Goal: Task Accomplishment & Management: Complete application form

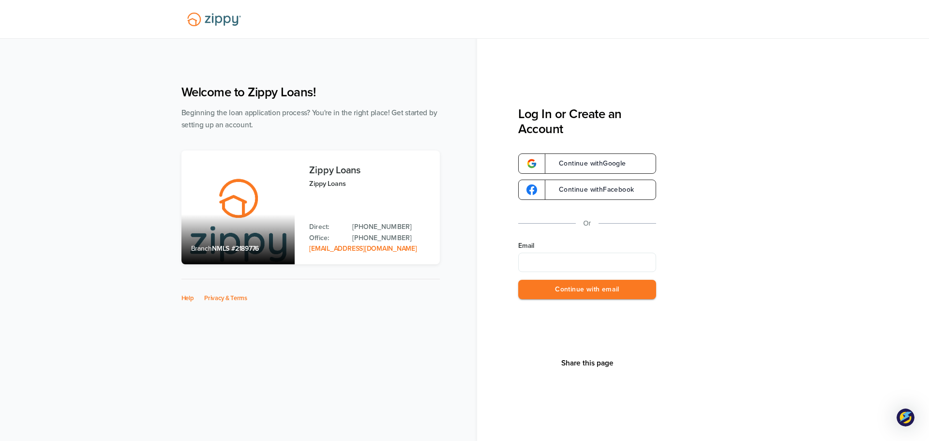
type input "**********"
click at [629, 293] on button "Continue with email" at bounding box center [587, 290] width 138 height 20
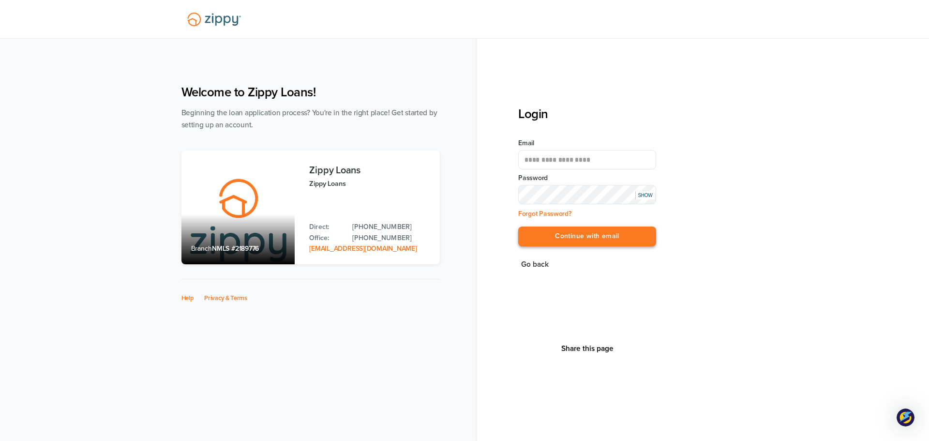
click at [572, 231] on button "Continue with email" at bounding box center [587, 236] width 138 height 20
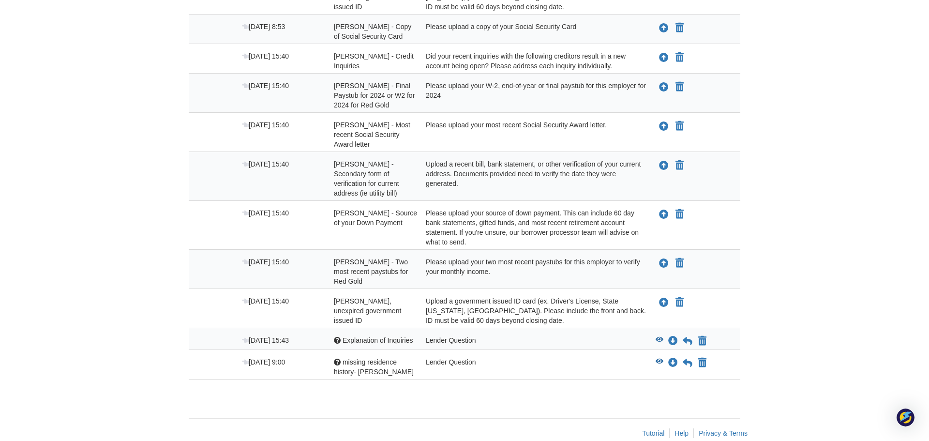
scroll to position [433, 0]
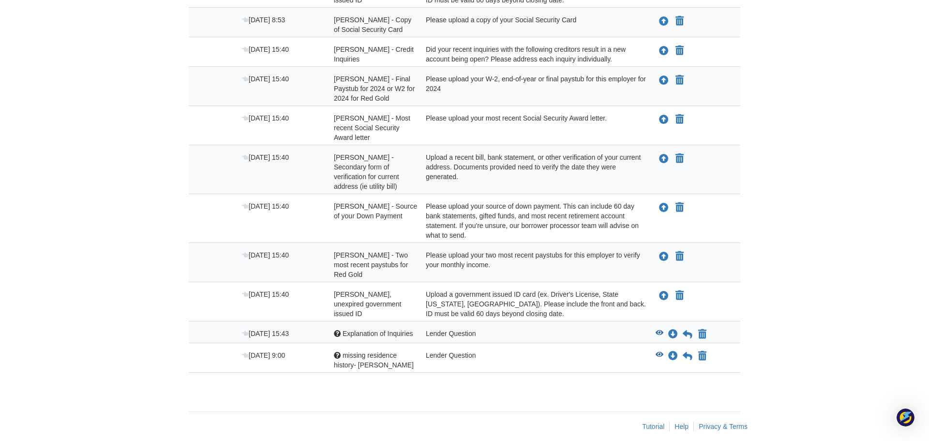
click at [658, 330] on button "View blank/sample document View blank/sample document" at bounding box center [660, 335] width 8 height 10
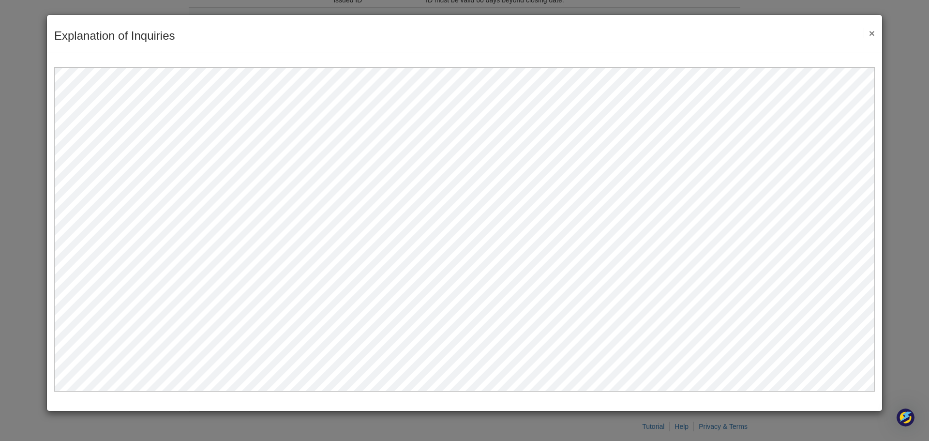
click at [870, 30] on button "×" at bounding box center [869, 33] width 11 height 10
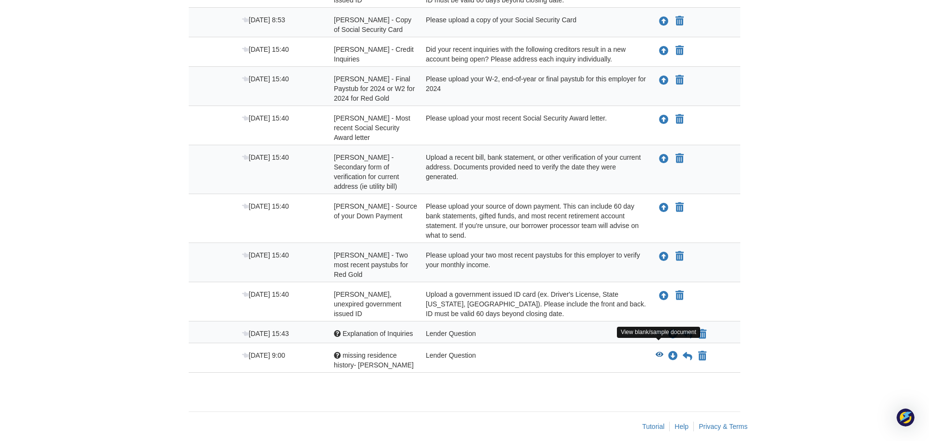
click at [657, 351] on icon "View missing residence history- brenda" at bounding box center [660, 354] width 8 height 7
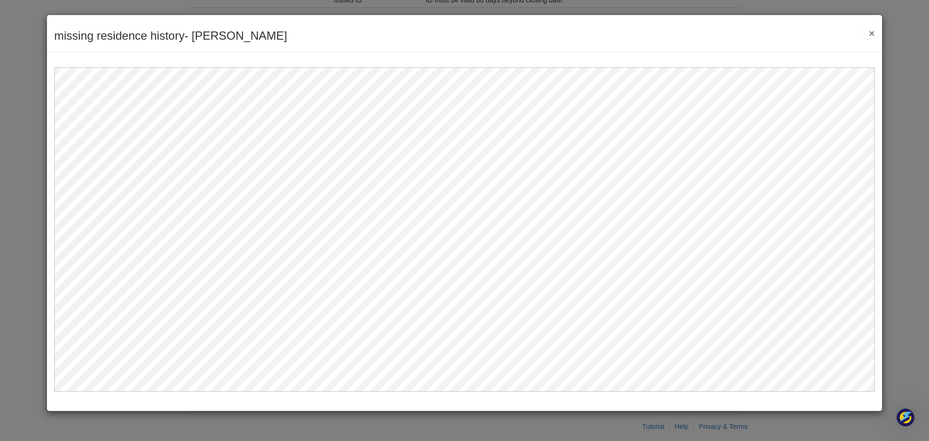
click at [870, 34] on button "×" at bounding box center [869, 33] width 11 height 10
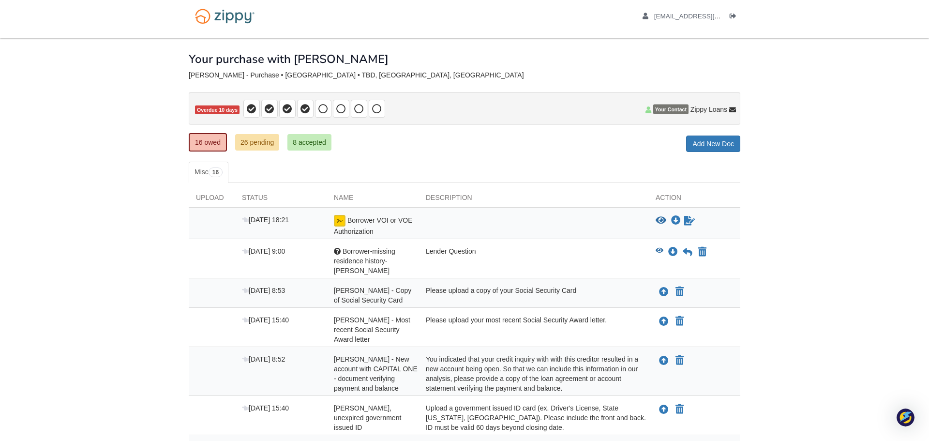
scroll to position [5, 0]
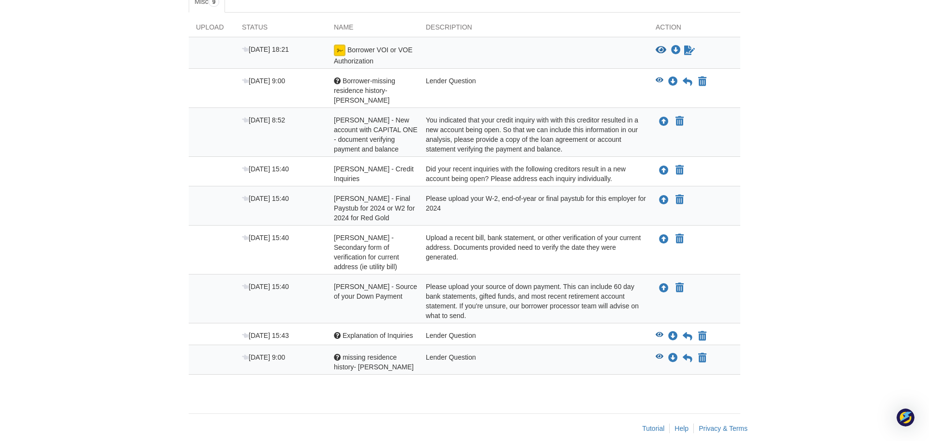
scroll to position [178, 0]
click at [177, 137] on body "[EMAIL_ADDRESS][DOMAIN_NAME] Logout" at bounding box center [464, 136] width 929 height 629
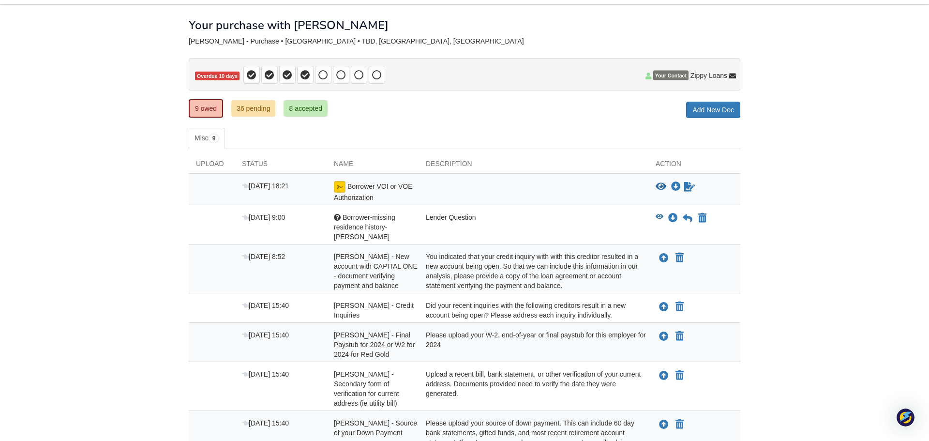
scroll to position [38, 0]
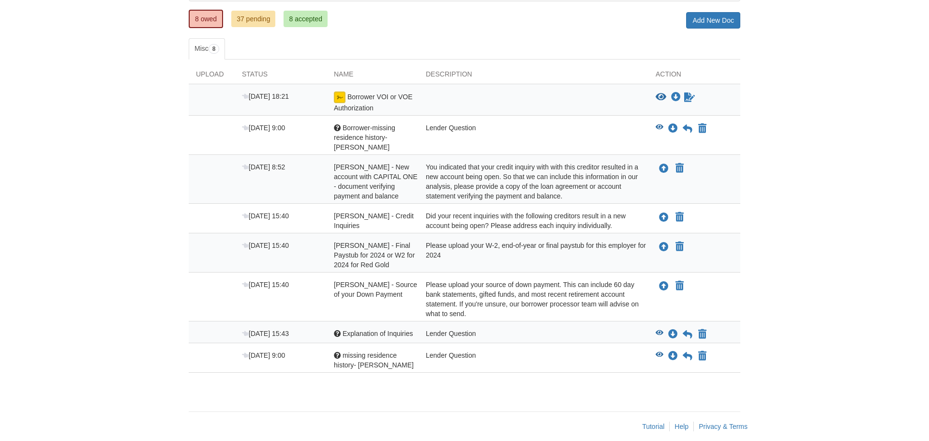
scroll to position [129, 0]
click at [675, 130] on icon "Download Borrower-missing residence history-esteban" at bounding box center [673, 129] width 10 height 10
click at [661, 127] on icon "View Borrower-missing residence history-esteban" at bounding box center [660, 127] width 8 height 7
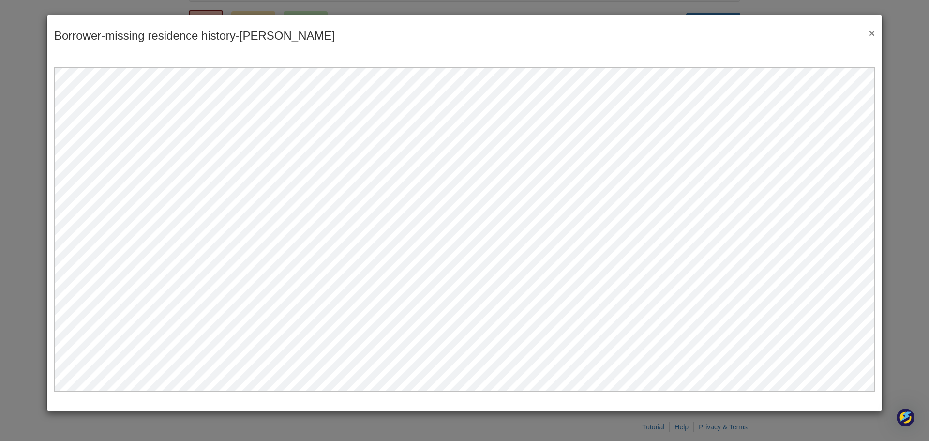
click at [872, 31] on button "×" at bounding box center [869, 33] width 11 height 10
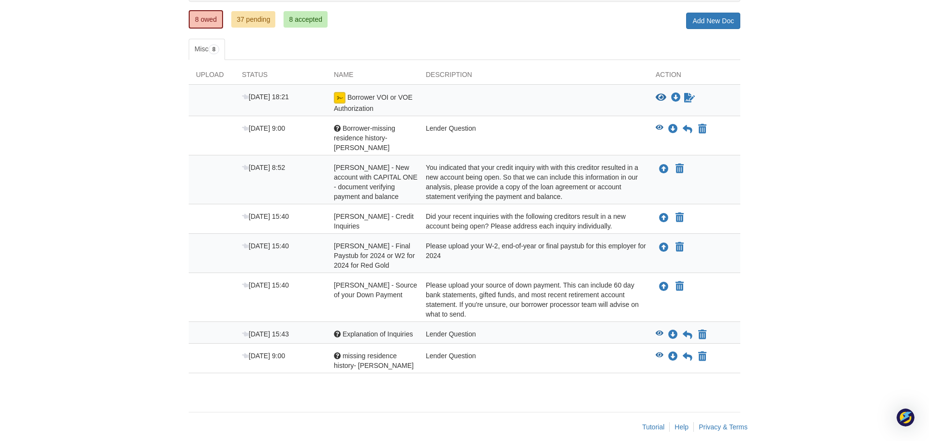
scroll to position [129, 0]
click at [429, 233] on div "Sep 19 15:40 Esteban Hernandez - Final Paystub for 2024 or W2 for 2024 for Red …" at bounding box center [465, 252] width 552 height 39
click at [686, 98] on icon "Waiting for your co-borrower to e-sign" at bounding box center [689, 97] width 11 height 10
click at [458, 70] on div "Description" at bounding box center [534, 76] width 230 height 15
click at [660, 127] on icon "View Borrower-missing residence history-esteban" at bounding box center [660, 127] width 8 height 7
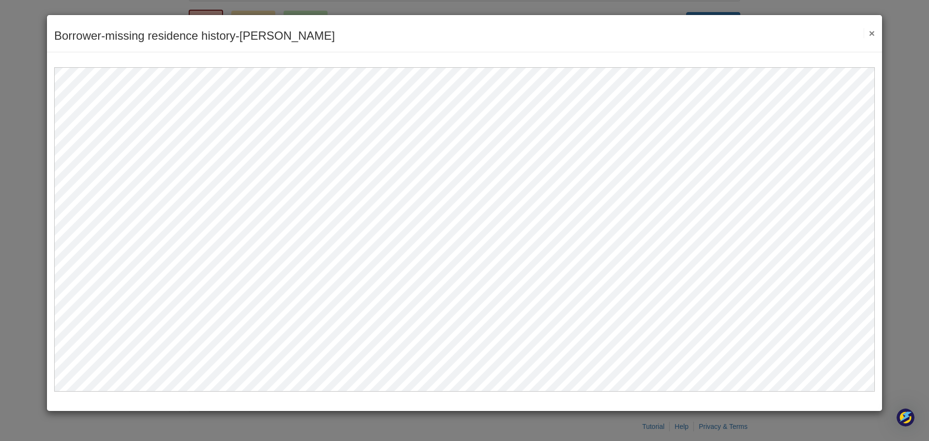
click at [872, 33] on button "×" at bounding box center [869, 33] width 11 height 10
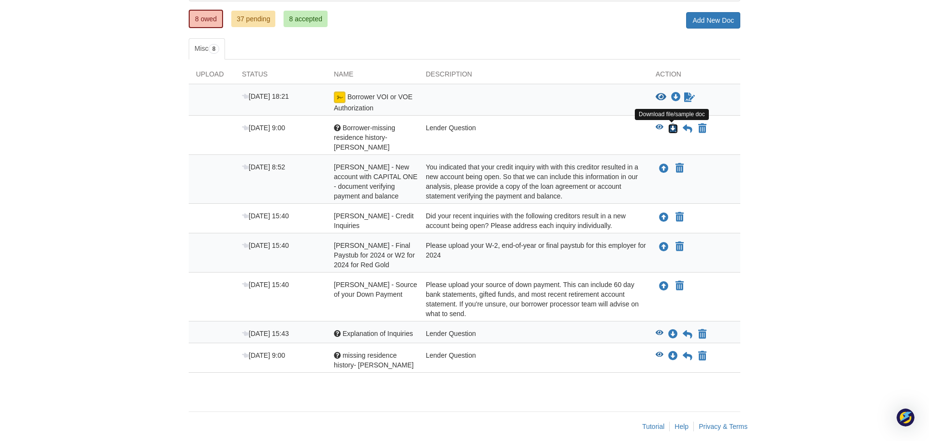
click at [672, 127] on icon "Download Borrower-missing residence history-esteban" at bounding box center [673, 129] width 10 height 10
click at [660, 351] on icon "View missing residence history- brenda" at bounding box center [660, 354] width 8 height 7
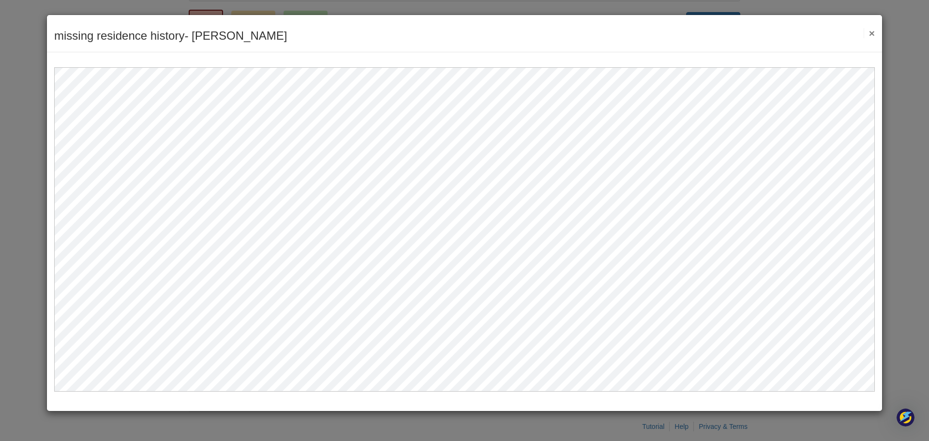
click at [872, 30] on button "×" at bounding box center [869, 33] width 11 height 10
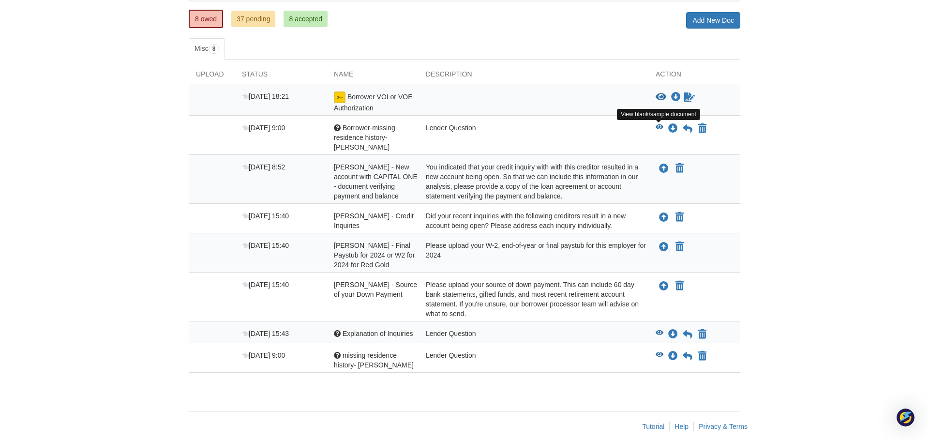
click at [662, 126] on icon "View Borrower-missing residence history-esteban" at bounding box center [660, 127] width 8 height 7
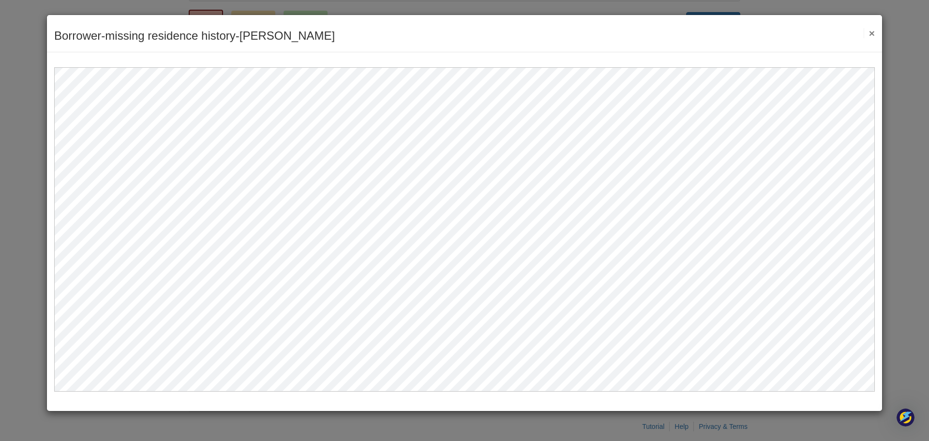
click at [874, 36] on button "×" at bounding box center [869, 33] width 11 height 10
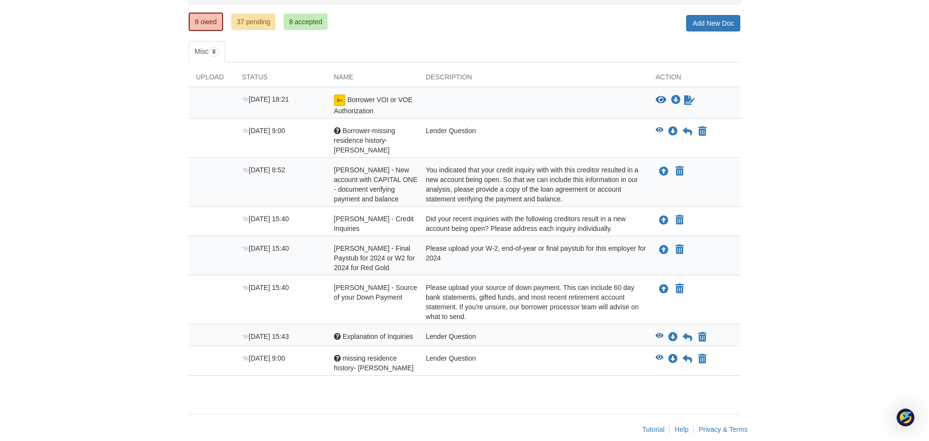
scroll to position [128, 0]
click at [830, 42] on body "bg051404@icloud.com Logout" at bounding box center [464, 162] width 929 height 580
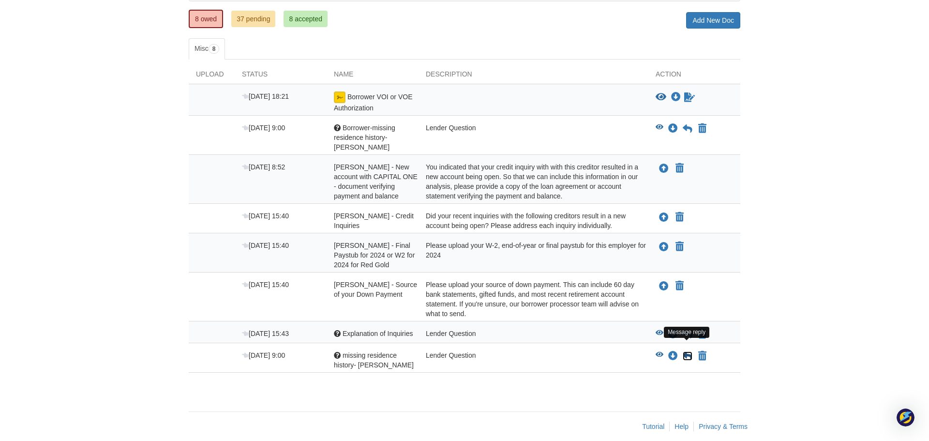
click at [683, 351] on icon at bounding box center [688, 356] width 10 height 10
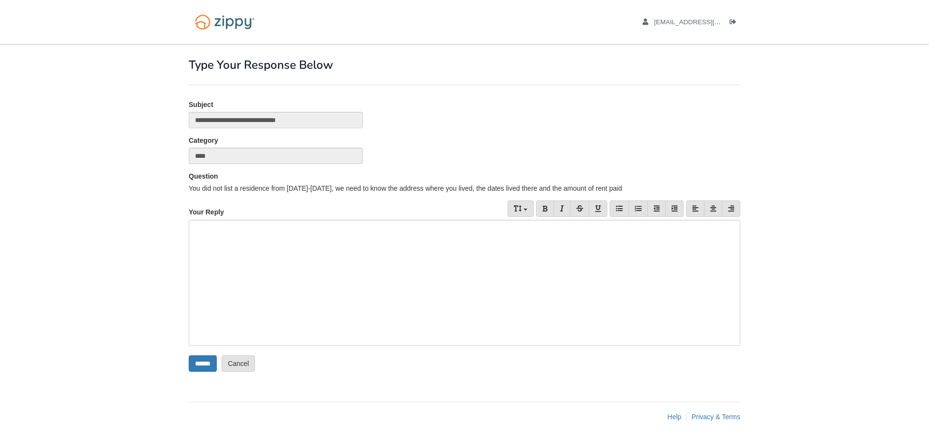
click at [460, 254] on div at bounding box center [465, 283] width 552 height 126
click at [252, 233] on div at bounding box center [465, 283] width 552 height 126
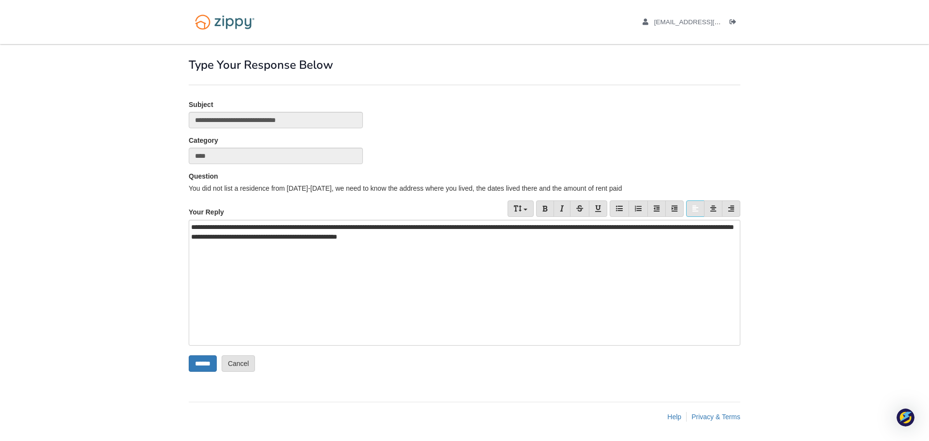
click at [253, 237] on div "**********" at bounding box center [465, 283] width 552 height 126
click at [257, 237] on div "**********" at bounding box center [465, 283] width 552 height 126
click at [269, 314] on div "**********" at bounding box center [465, 283] width 552 height 126
click at [259, 234] on div "**********" at bounding box center [465, 283] width 552 height 126
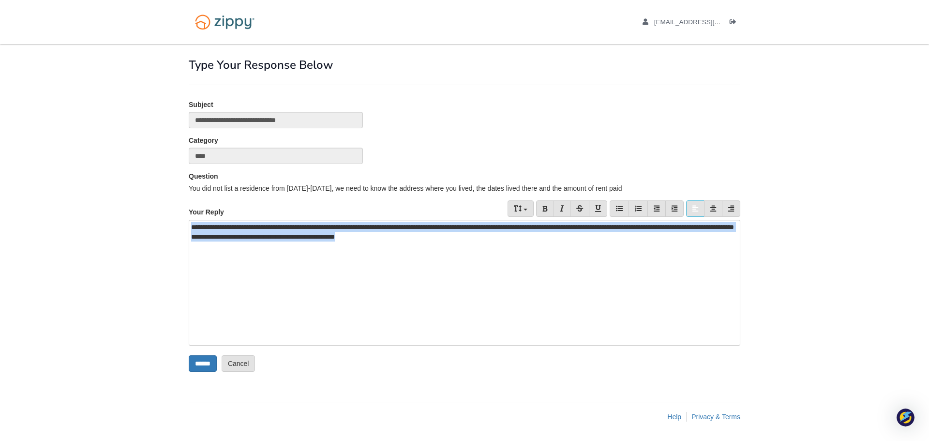
drag, startPoint x: 567, startPoint y: 242, endPoint x: 176, endPoint y: 224, distance: 391.4
click at [176, 224] on body "bg051404@icloud.com Logout" at bounding box center [464, 220] width 929 height 441
copy div "**********"
click at [247, 281] on div "**********" at bounding box center [465, 283] width 552 height 126
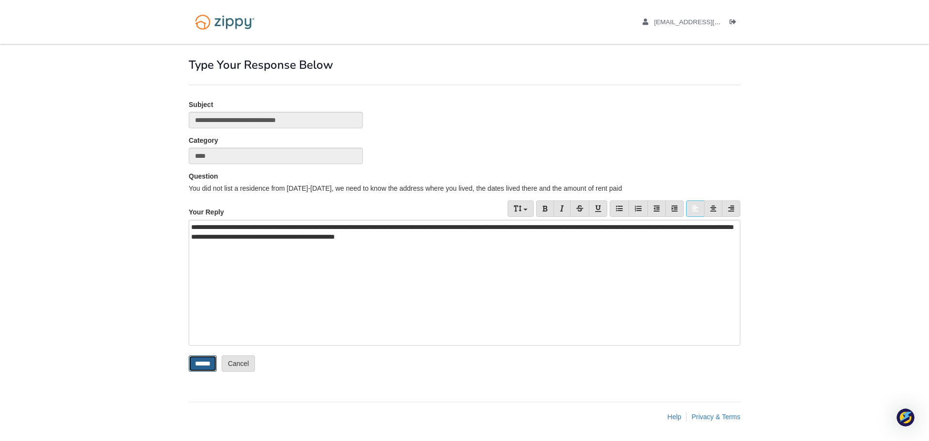
click at [210, 367] on input "******" at bounding box center [203, 363] width 28 height 16
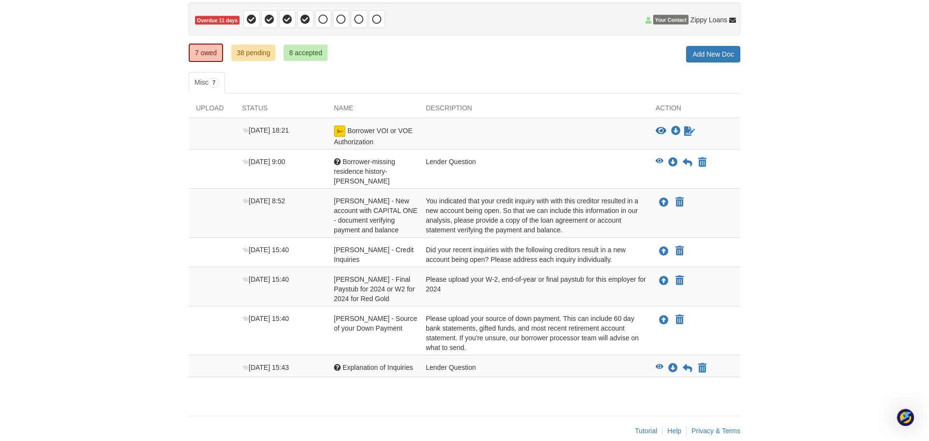
scroll to position [100, 0]
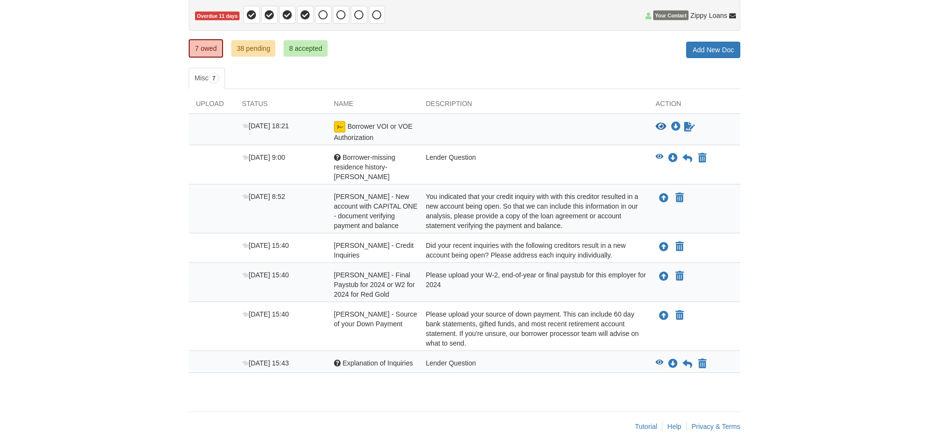
scroll to position [100, 0]
click at [685, 157] on icon at bounding box center [688, 158] width 10 height 10
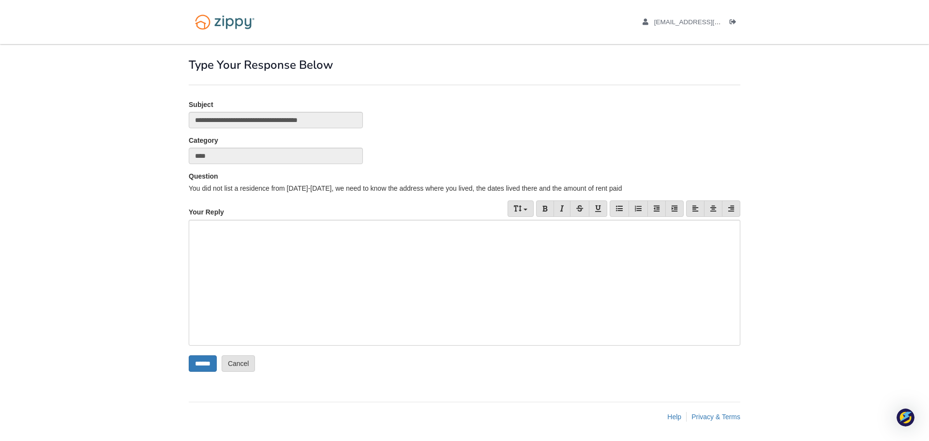
click at [286, 251] on div at bounding box center [465, 283] width 552 height 126
paste div
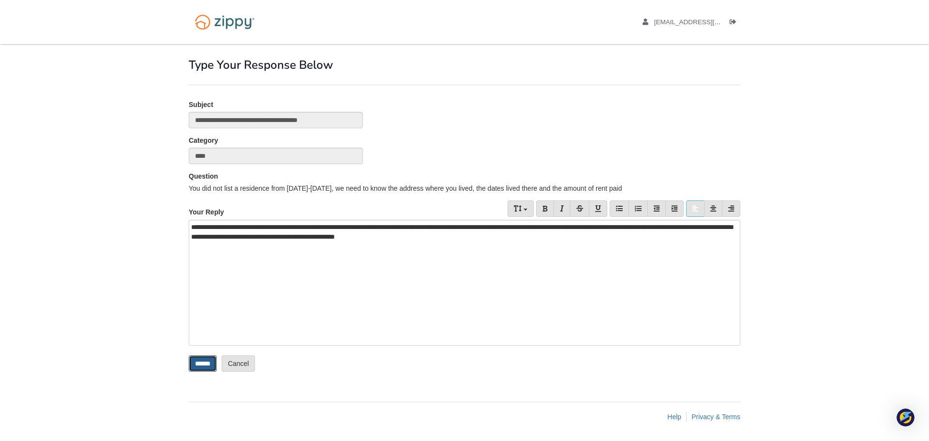
click at [200, 367] on input "******" at bounding box center [203, 363] width 28 height 16
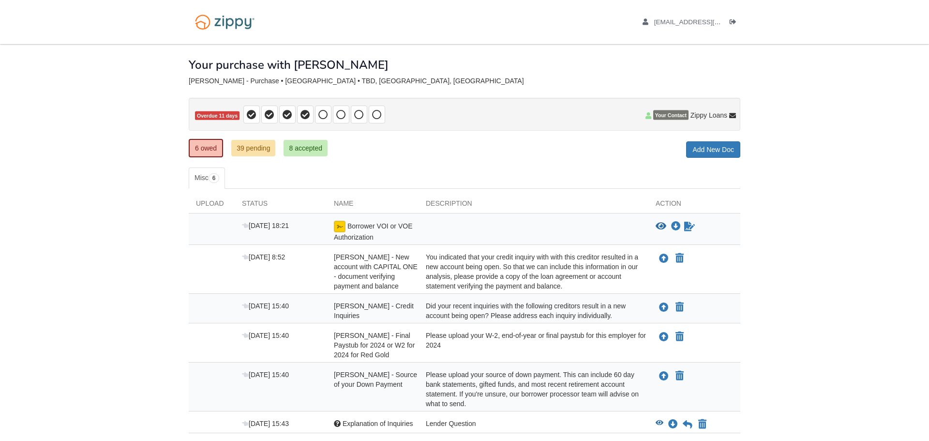
scroll to position [70, 0]
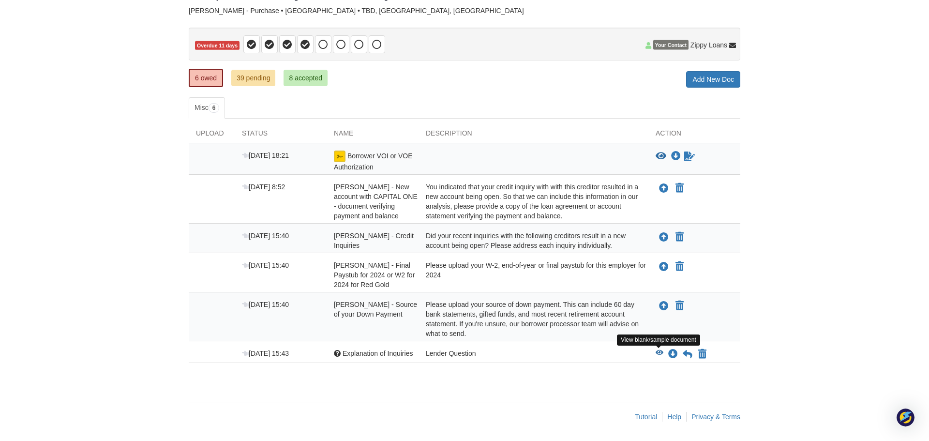
click at [658, 351] on icon "View Explanation of Inquiries" at bounding box center [660, 352] width 8 height 7
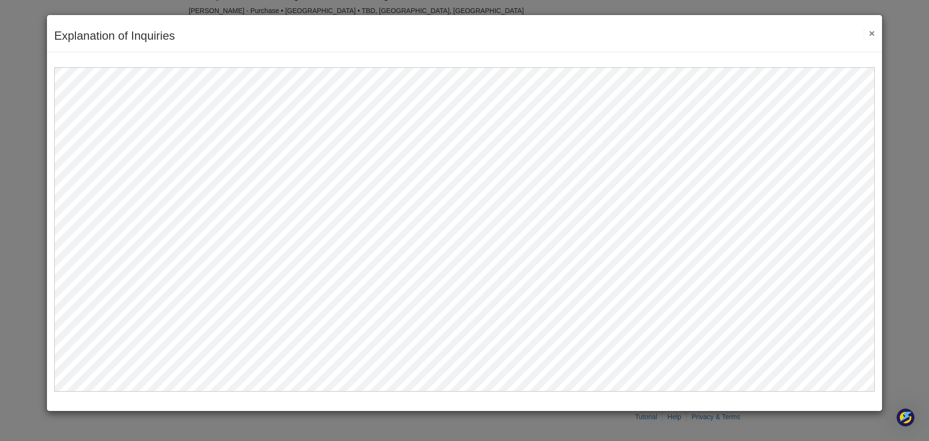
click at [873, 29] on button "×" at bounding box center [869, 33] width 11 height 10
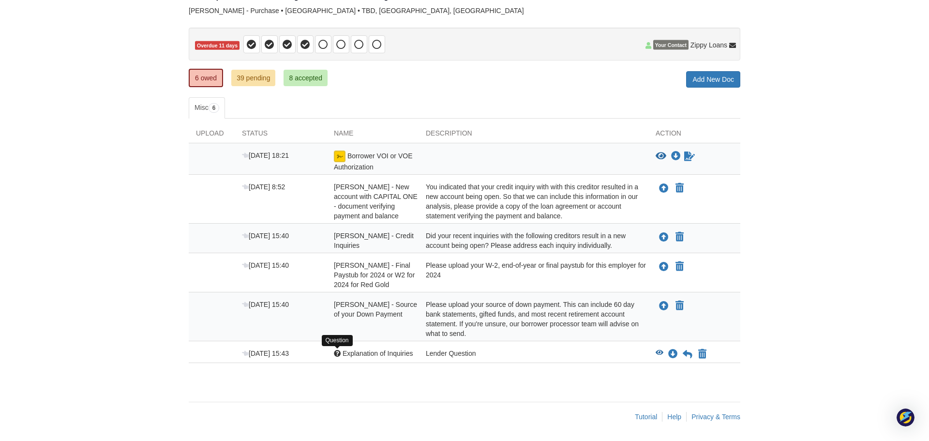
click at [338, 354] on div at bounding box center [337, 353] width 7 height 7
click at [338, 353] on div at bounding box center [337, 353] width 7 height 7
click at [337, 353] on div at bounding box center [337, 353] width 7 height 7
click at [690, 354] on icon at bounding box center [688, 354] width 10 height 10
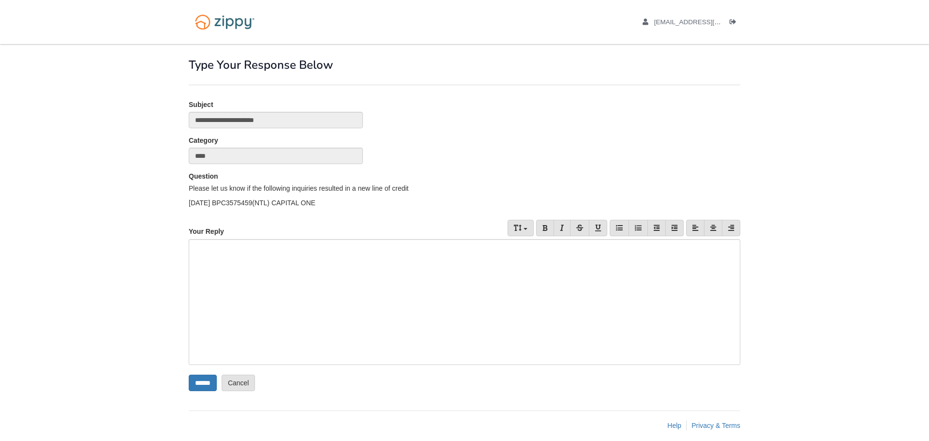
click at [415, 298] on div at bounding box center [465, 302] width 552 height 126
click at [213, 386] on input "******" at bounding box center [203, 383] width 28 height 16
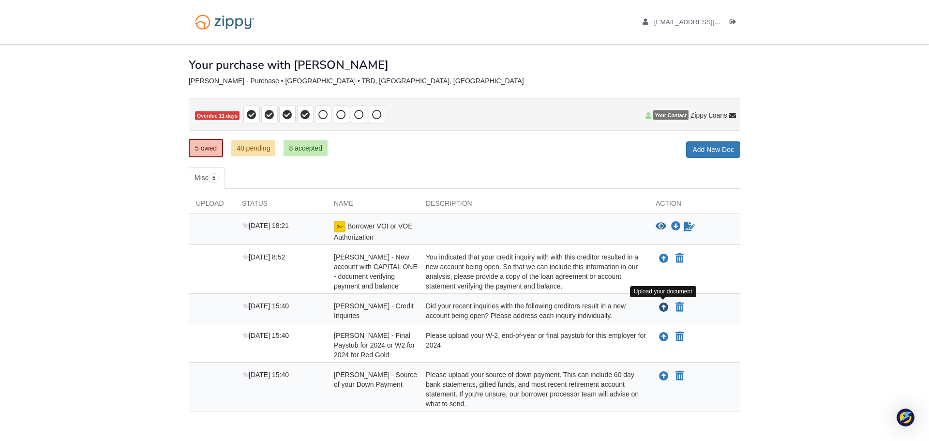
click at [661, 305] on icon "Upload Esteban Hernandez - Credit Inquiries" at bounding box center [664, 308] width 10 height 10
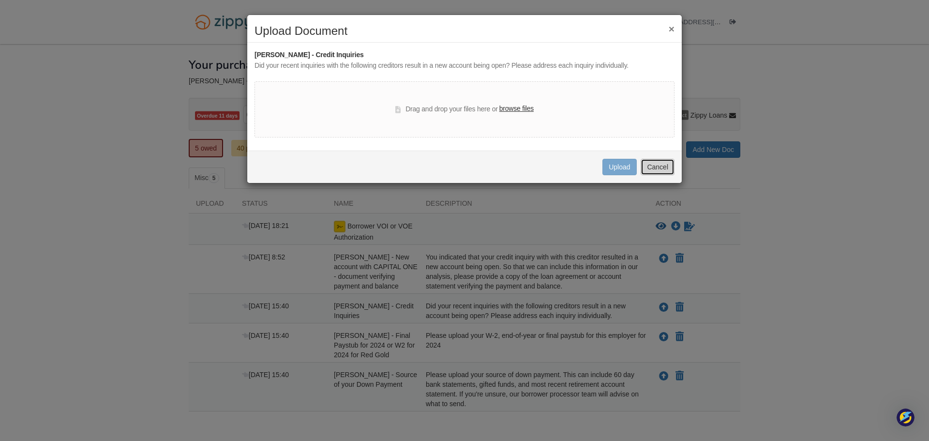
click at [665, 172] on button "Cancel" at bounding box center [658, 167] width 34 height 16
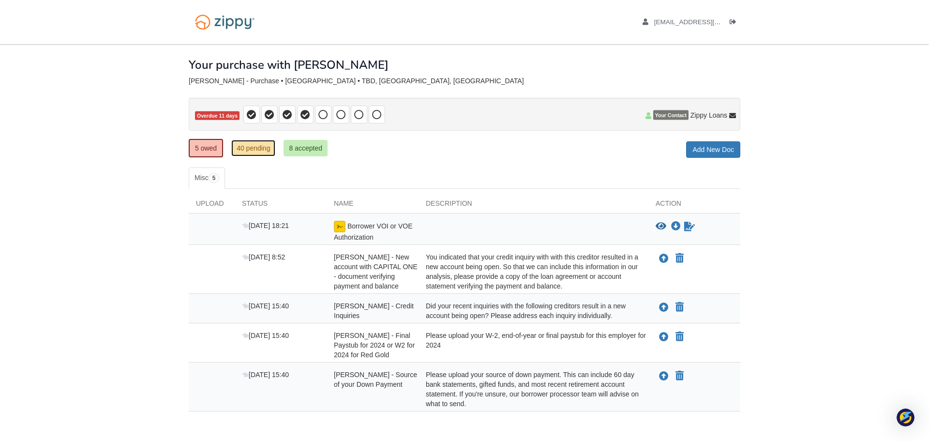
click at [244, 146] on link "40 pending" at bounding box center [253, 148] width 44 height 16
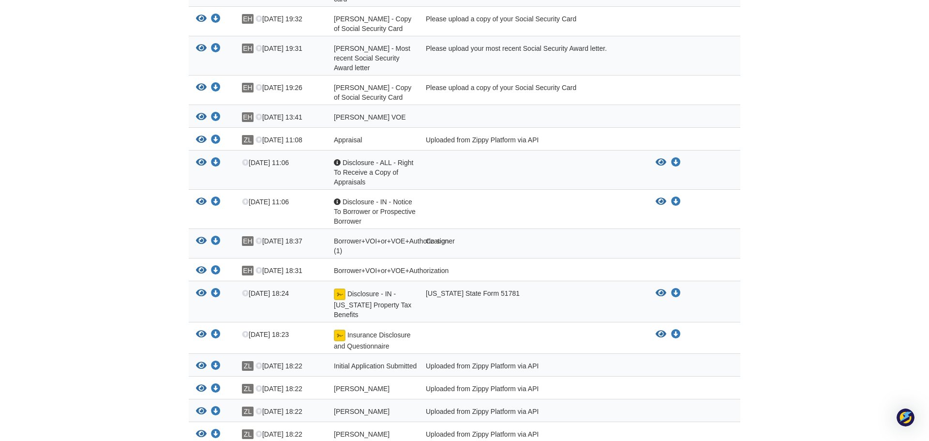
scroll to position [717, 0]
click at [387, 239] on span "Borrower+VOI+or+VOE+Authorization (1)" at bounding box center [391, 247] width 115 height 17
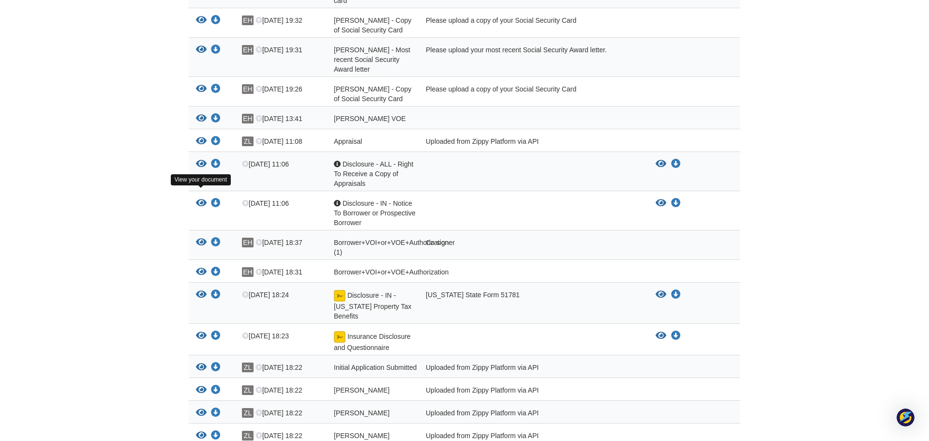
click at [202, 238] on icon "View Borrower+VOI+or+VOE+Authorization (1)" at bounding box center [201, 243] width 11 height 10
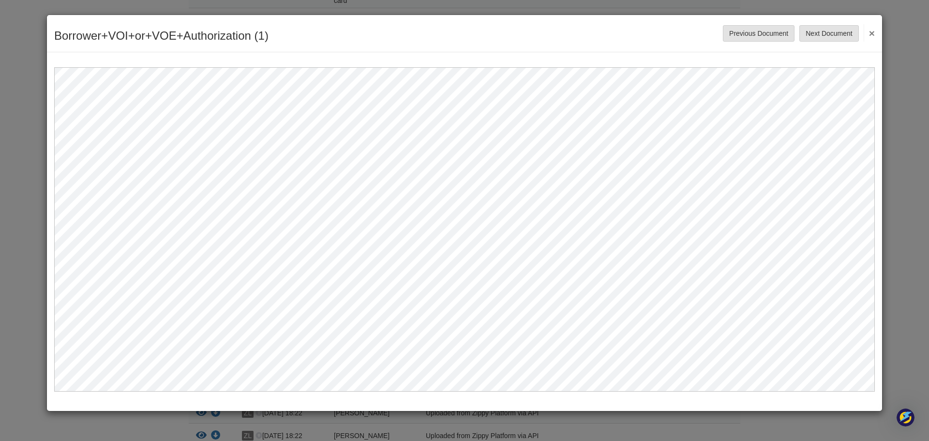
click at [869, 34] on button "×" at bounding box center [869, 32] width 11 height 17
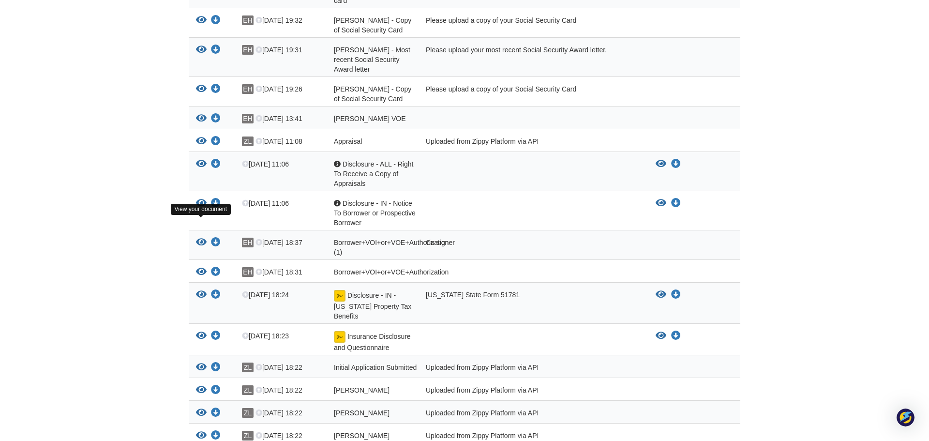
click at [201, 267] on icon "View Borrower+VOI+or+VOE+Authorization" at bounding box center [201, 272] width 11 height 10
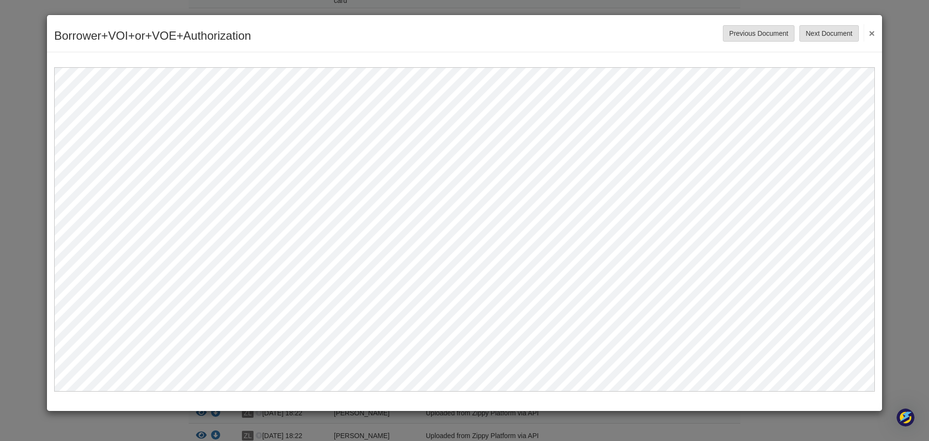
click at [870, 38] on button "×" at bounding box center [869, 32] width 11 height 17
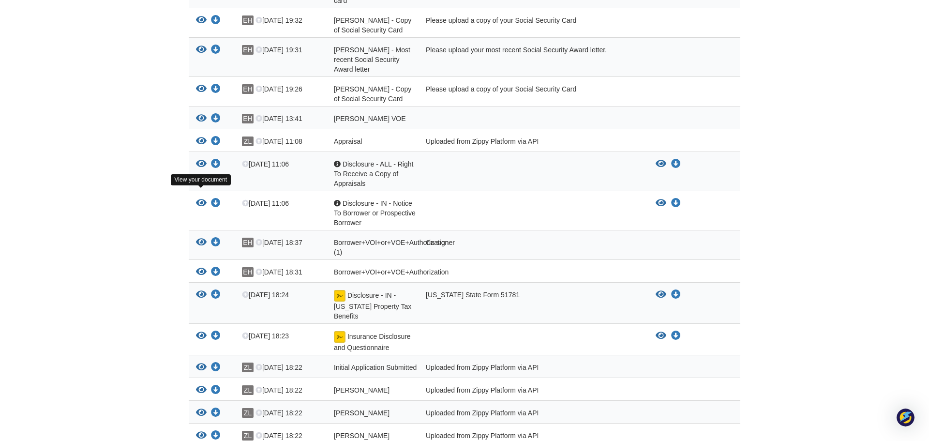
click at [201, 238] on icon "View Borrower+VOI+or+VOE+Authorization (1)" at bounding box center [201, 243] width 11 height 10
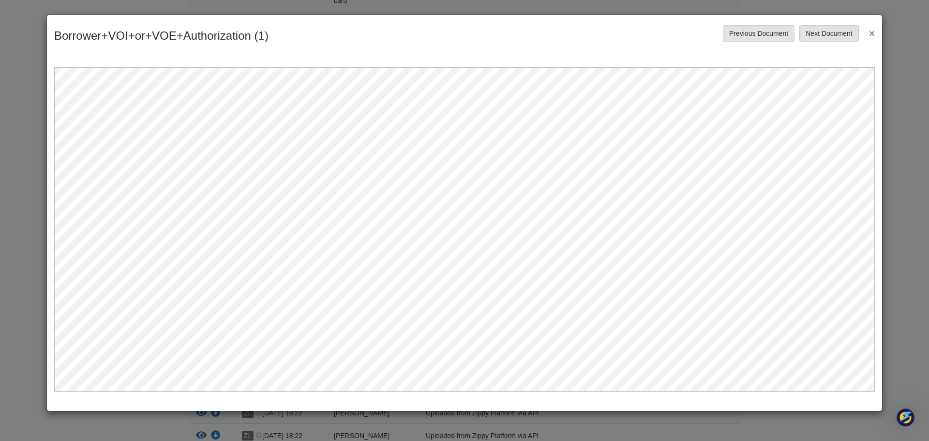
click at [873, 30] on button "×" at bounding box center [869, 32] width 11 height 17
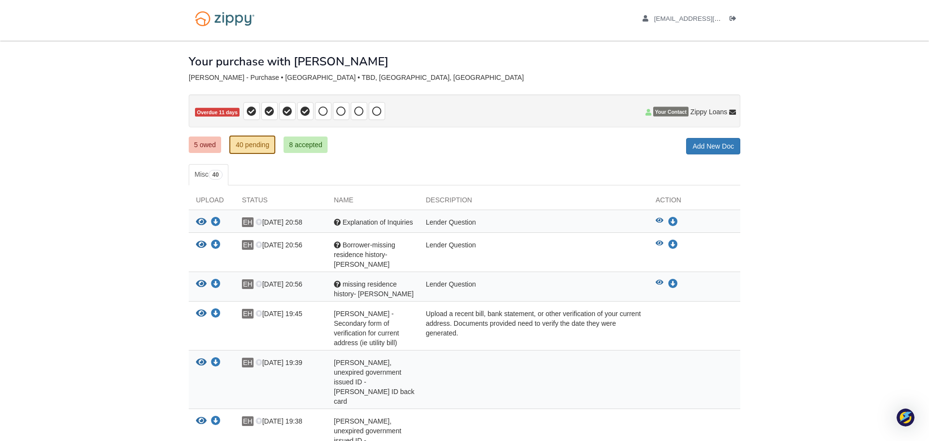
scroll to position [0, 0]
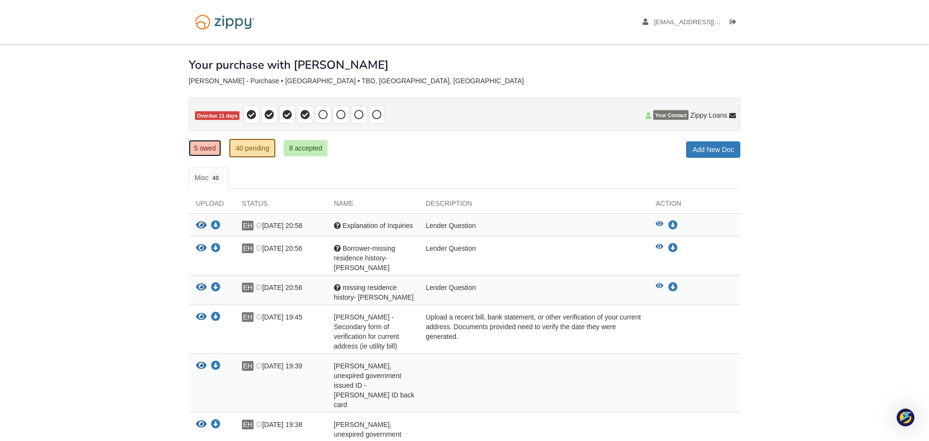
click at [214, 147] on link "5 owed" at bounding box center [205, 148] width 32 height 16
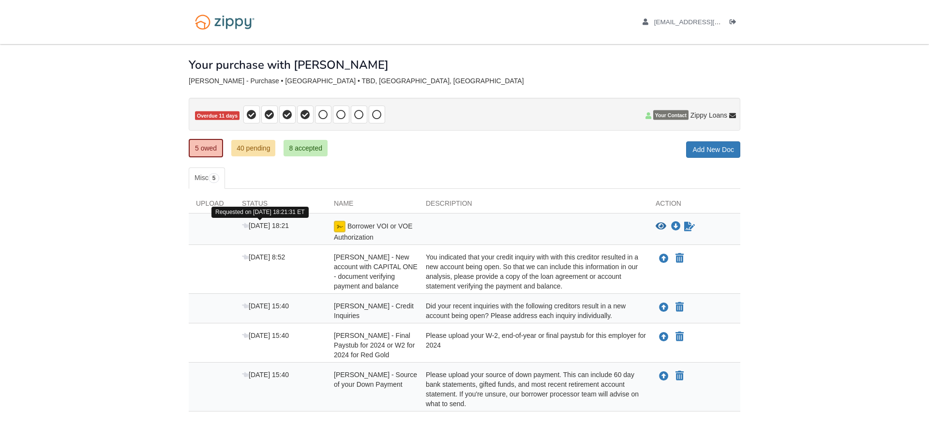
scroll to position [35, 0]
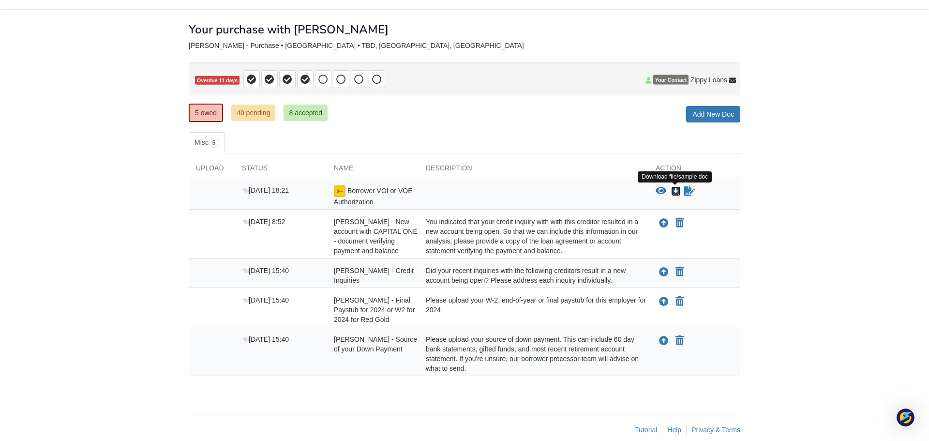
click at [676, 188] on icon "Download Borrower VOI or VOE Authorization" at bounding box center [676, 191] width 10 height 10
click at [922, 160] on body "[EMAIL_ADDRESS][DOMAIN_NAME] Logout" at bounding box center [464, 209] width 929 height 489
click at [675, 190] on icon "Download Borrower VOI or VOE Authorization" at bounding box center [676, 191] width 10 height 10
click at [687, 191] on icon "Waiting for your co-borrower to e-sign" at bounding box center [689, 191] width 11 height 10
click at [239, 115] on link "40 pending" at bounding box center [253, 113] width 44 height 16
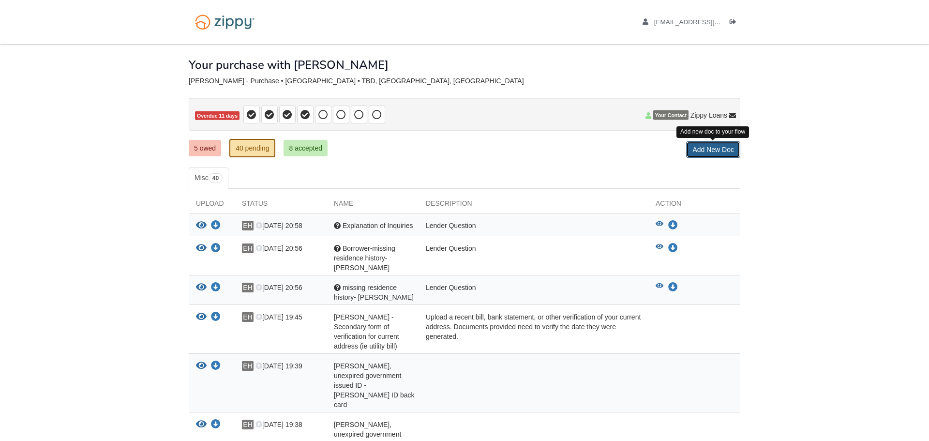
click at [706, 151] on link "Add New Doc" at bounding box center [713, 149] width 54 height 16
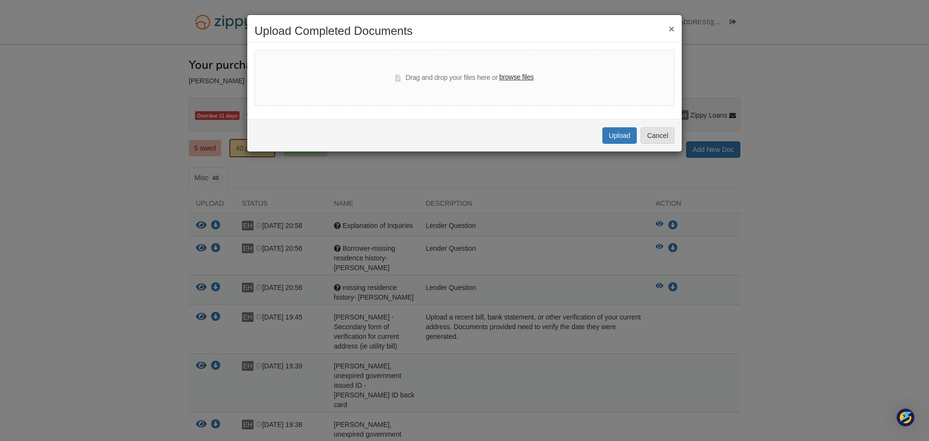
click at [466, 81] on div "Drag and drop your files here or browse files" at bounding box center [464, 78] width 138 height 12
click at [520, 82] on label "browse files" at bounding box center [516, 77] width 34 height 11
click at [0, 0] on input "browse files" at bounding box center [0, 0] width 0 height 0
select select "****"
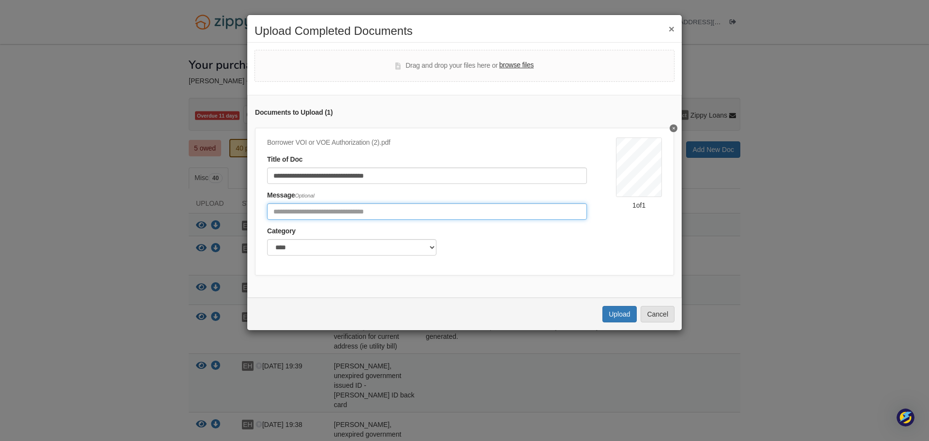
click at [480, 210] on input "Include any comments on this document" at bounding box center [427, 211] width 320 height 16
type input "**********"
click at [428, 253] on select "******* ****" at bounding box center [351, 247] width 169 height 16
click at [524, 267] on div "**********" at bounding box center [464, 202] width 419 height 148
click at [608, 312] on button "Upload" at bounding box center [619, 314] width 34 height 16
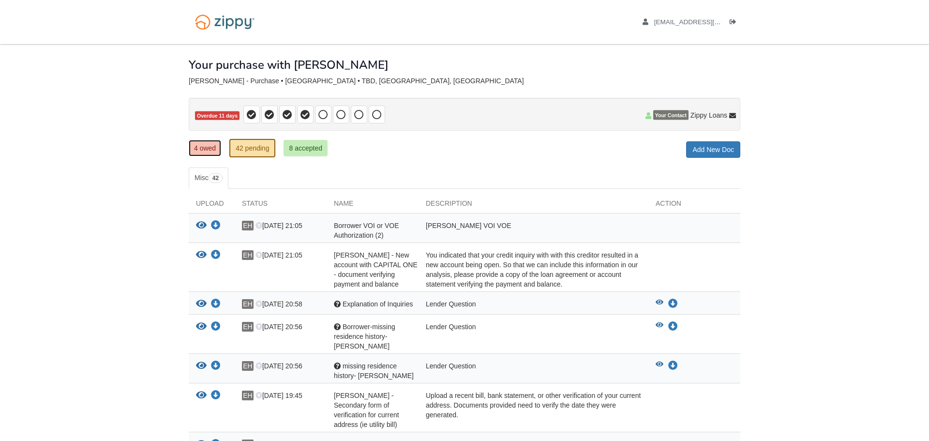
click at [214, 149] on link "4 owed" at bounding box center [205, 148] width 32 height 16
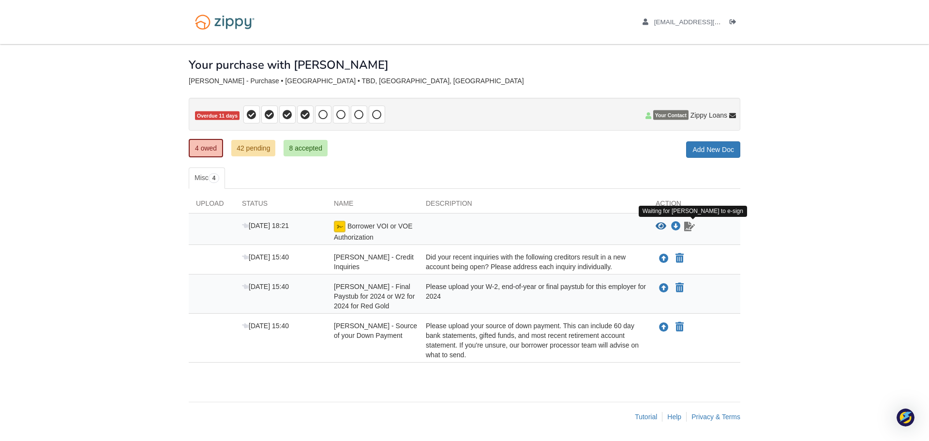
click at [688, 225] on icon "Waiting for your co-borrower to e-sign" at bounding box center [689, 227] width 11 height 10
click at [687, 228] on icon "Waiting for your co-borrower to e-sign" at bounding box center [689, 227] width 11 height 10
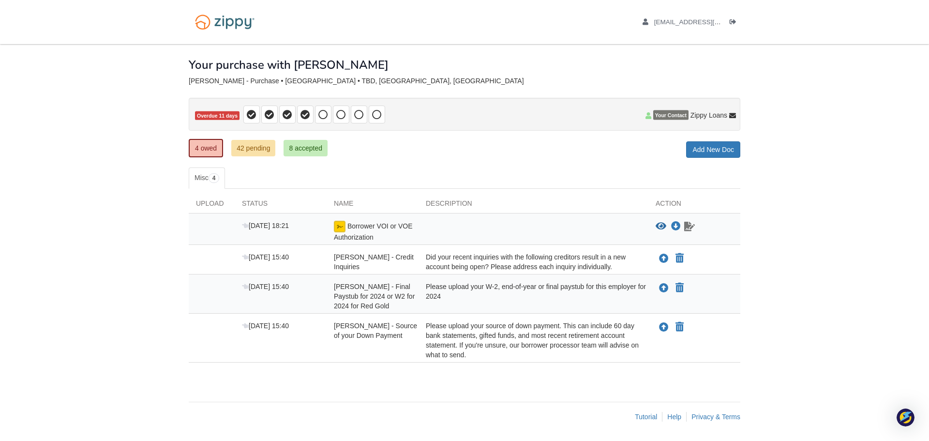
click at [687, 228] on icon "Waiting for your co-borrower to e-sign" at bounding box center [689, 227] width 11 height 10
click at [659, 226] on icon "View Borrower VOI or VOE Authorization" at bounding box center [661, 227] width 11 height 10
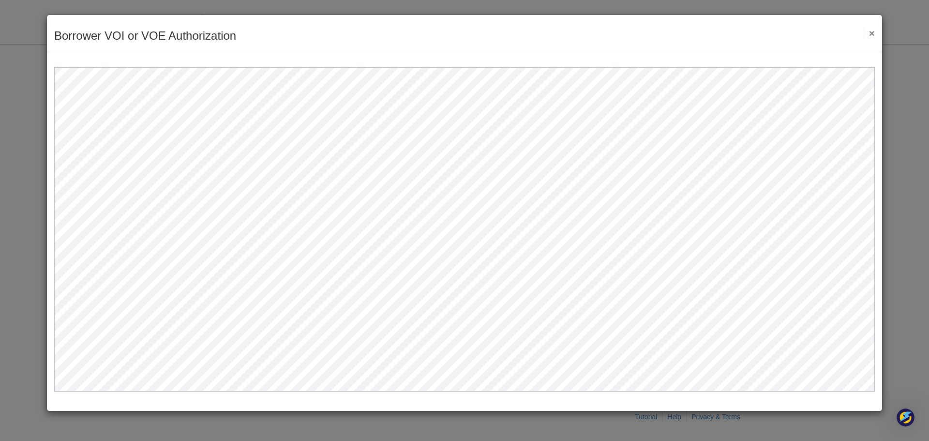
click at [874, 30] on button "×" at bounding box center [869, 33] width 11 height 10
